Goal: Information Seeking & Learning: Learn about a topic

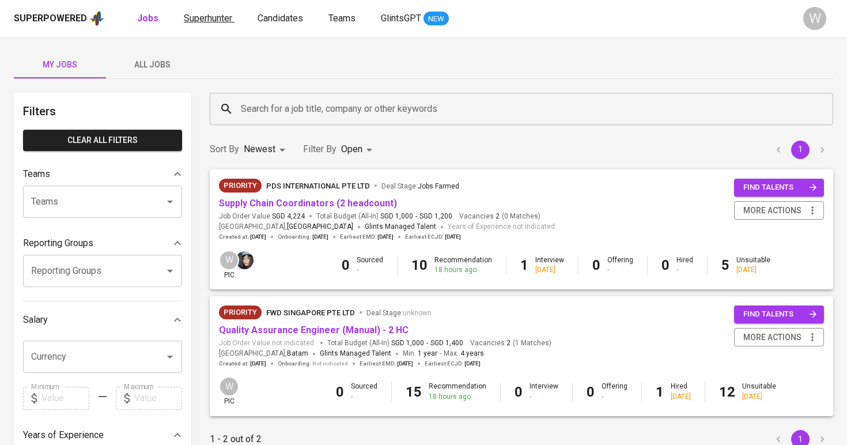
click at [184, 13] on span "Superhunter" at bounding box center [208, 18] width 48 height 11
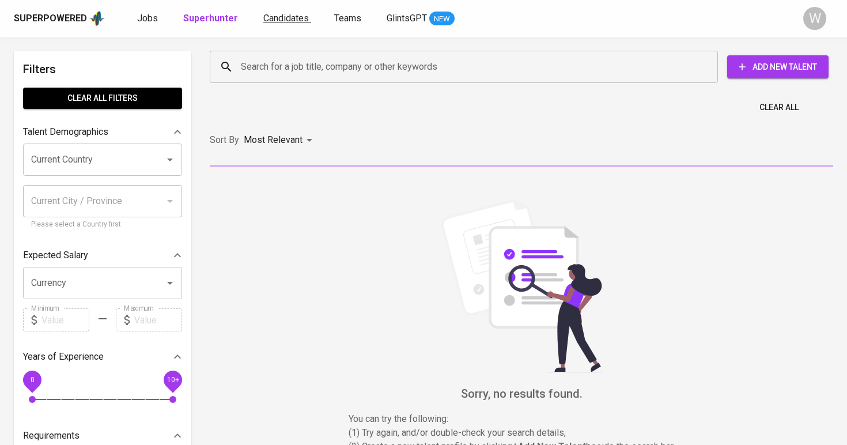
click at [298, 13] on span "Candidates" at bounding box center [286, 18] width 46 height 11
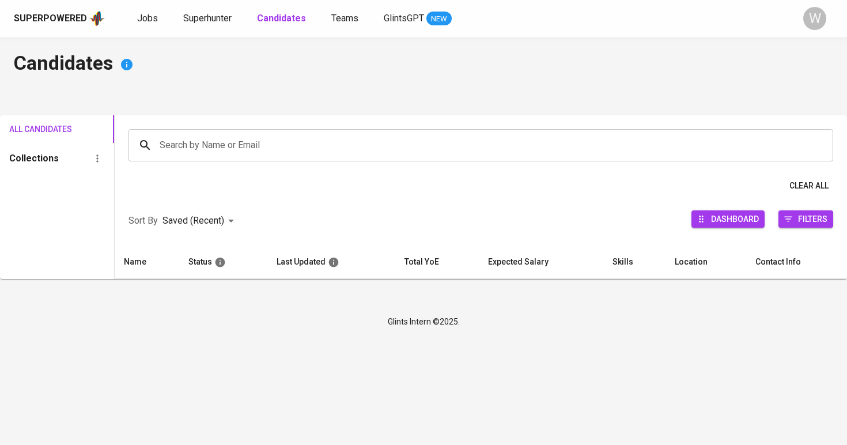
click at [265, 150] on input "Search by Name or Email" at bounding box center [484, 145] width 654 height 22
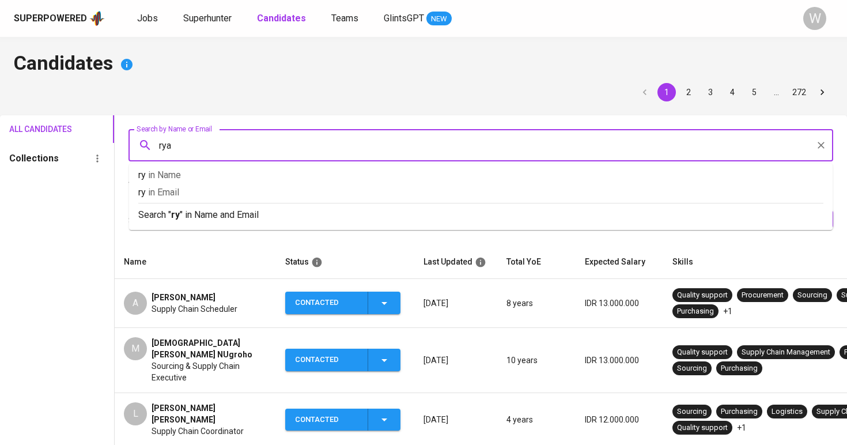
type input "[PERSON_NAME]"
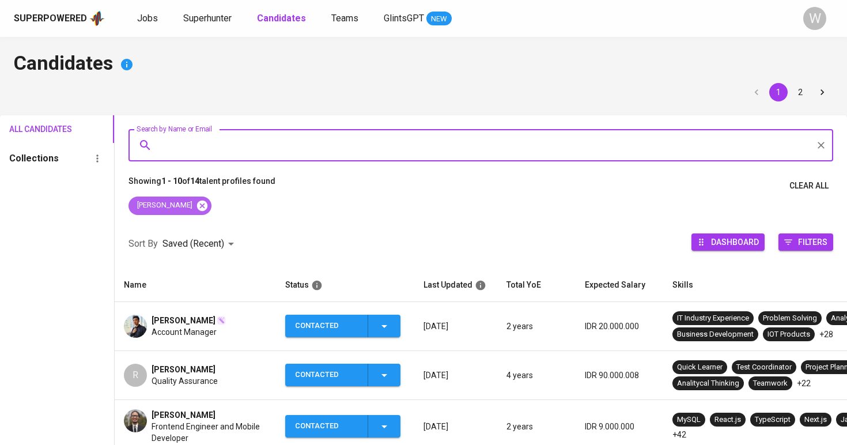
click at [197, 205] on icon at bounding box center [202, 205] width 10 height 10
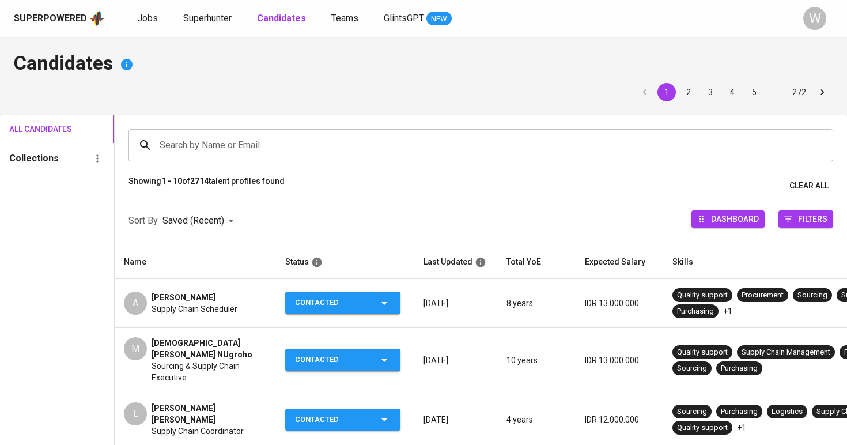
click at [186, 129] on div "Search by Name or Email" at bounding box center [481, 145] width 705 height 32
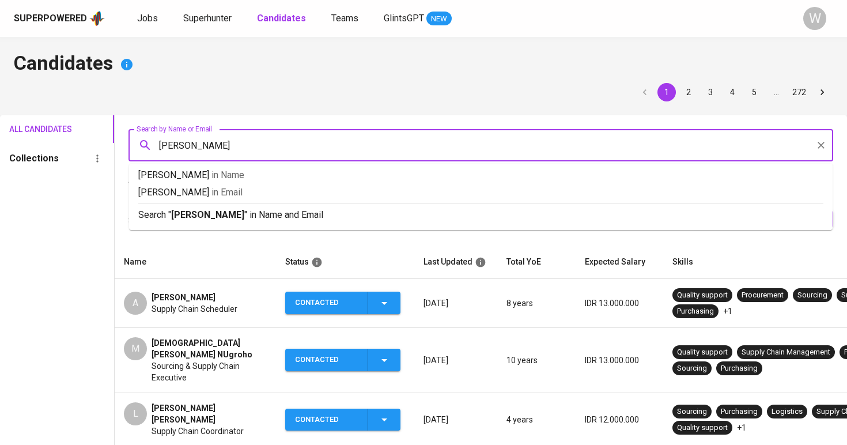
type input "[PERSON_NAME]"
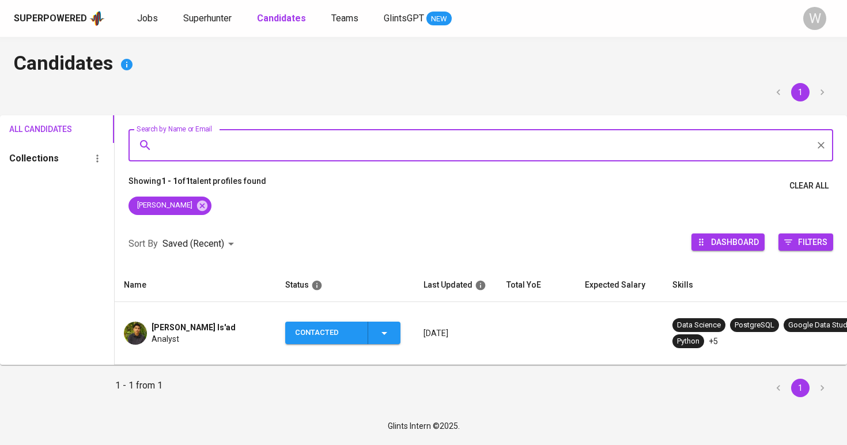
click at [172, 333] on span "Analyst" at bounding box center [166, 339] width 28 height 12
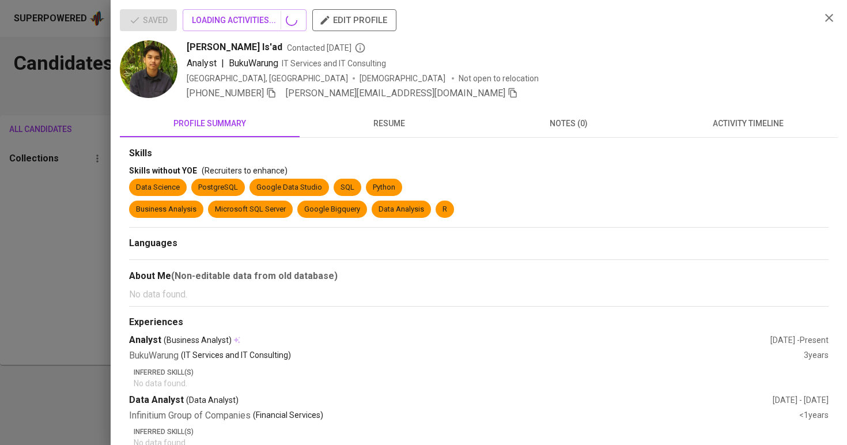
click at [247, 32] on div "Saved LOADING ACTIVITIES... edit profile" at bounding box center [466, 24] width 692 height 31
click at [247, 32] on div "Saved 8 Activities edit profile" at bounding box center [466, 24] width 692 height 31
click at [247, 20] on span "8 Activities" at bounding box center [227, 20] width 71 height 14
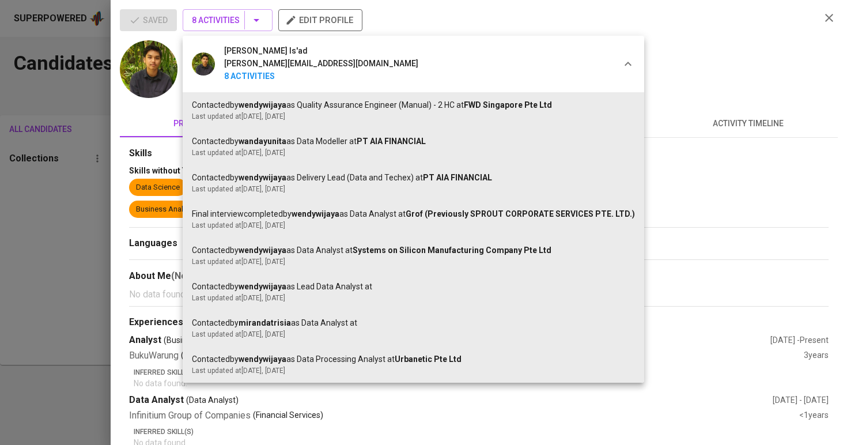
click at [116, 189] on div at bounding box center [423, 222] width 847 height 445
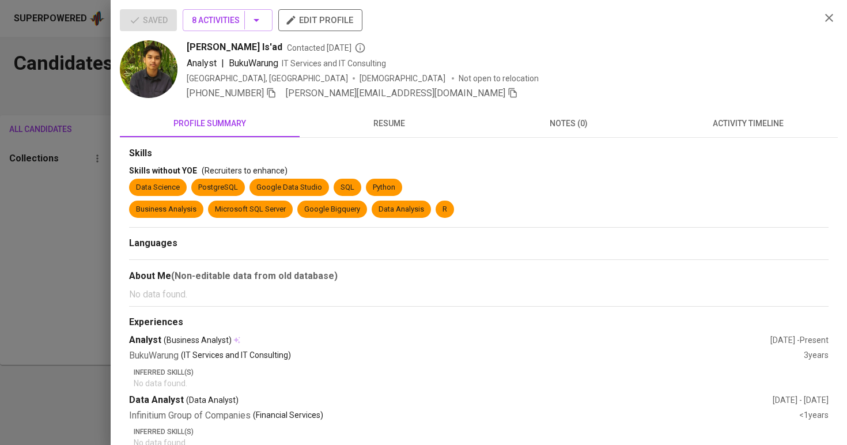
click at [388, 153] on div "Skills" at bounding box center [479, 153] width 700 height 13
click at [394, 122] on span "resume" at bounding box center [390, 123] width 166 height 14
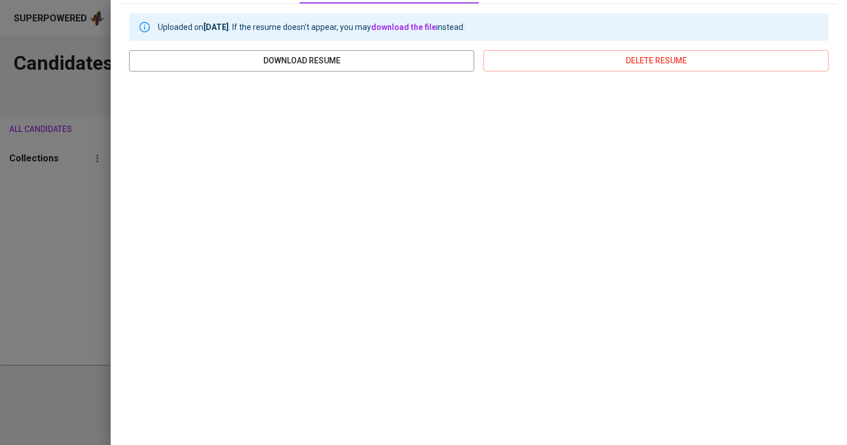
scroll to position [133, 0]
click at [72, 233] on div at bounding box center [423, 222] width 847 height 445
